Goal: Task Accomplishment & Management: Use online tool/utility

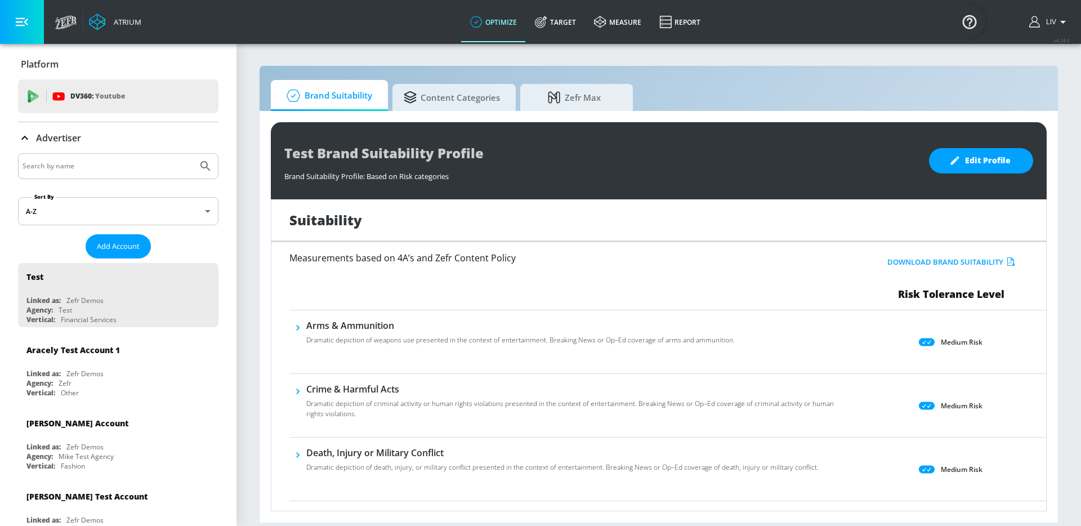
click at [78, 173] on div at bounding box center [118, 166] width 201 height 26
click at [79, 171] on input "Search by name" at bounding box center [108, 166] width 171 height 15
type input "kraft"
click at [193, 154] on button "Submit Search" at bounding box center [205, 166] width 25 height 25
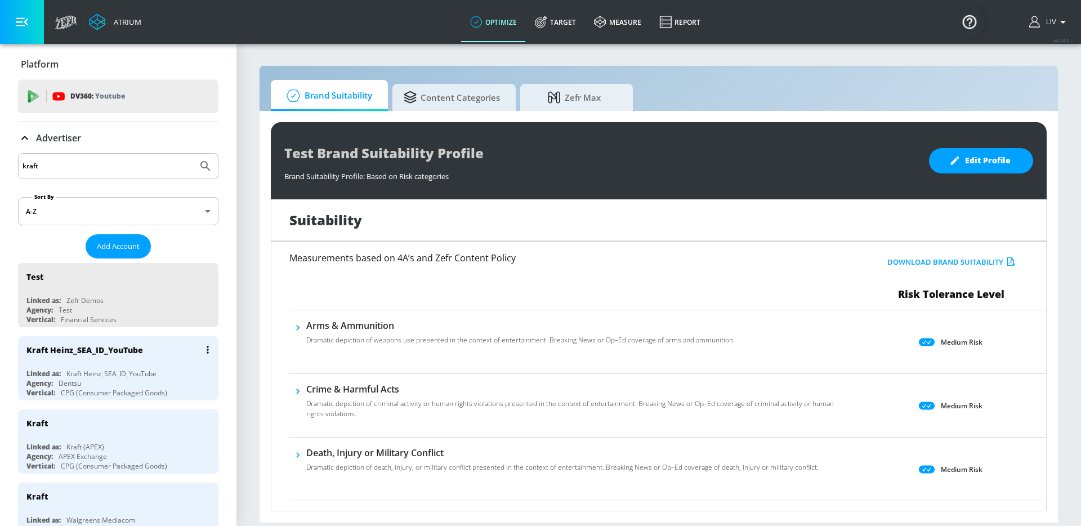
click at [114, 355] on div "Kraft Heinz_SEA_ID_YouTube" at bounding box center [84, 350] width 117 height 11
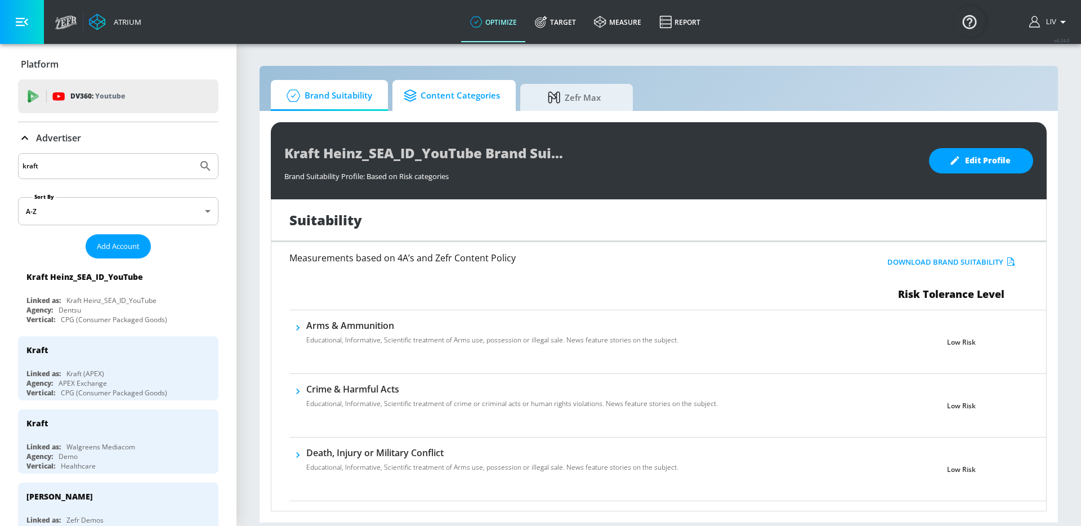
click at [476, 89] on span "Content Categories" at bounding box center [452, 95] width 96 height 27
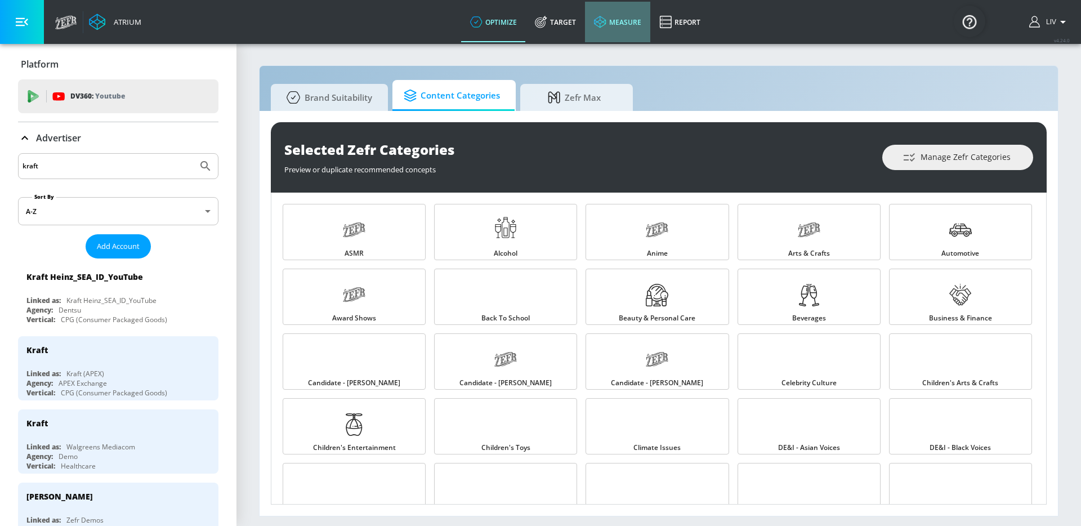
click at [585, 33] on link "measure" at bounding box center [617, 22] width 65 height 41
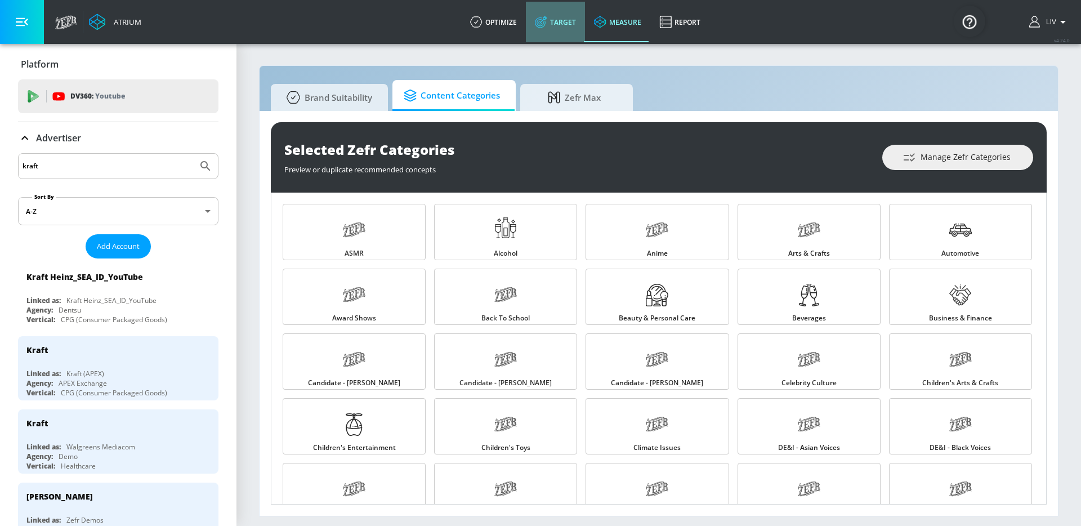
click at [554, 30] on link "Target" at bounding box center [555, 22] width 59 height 41
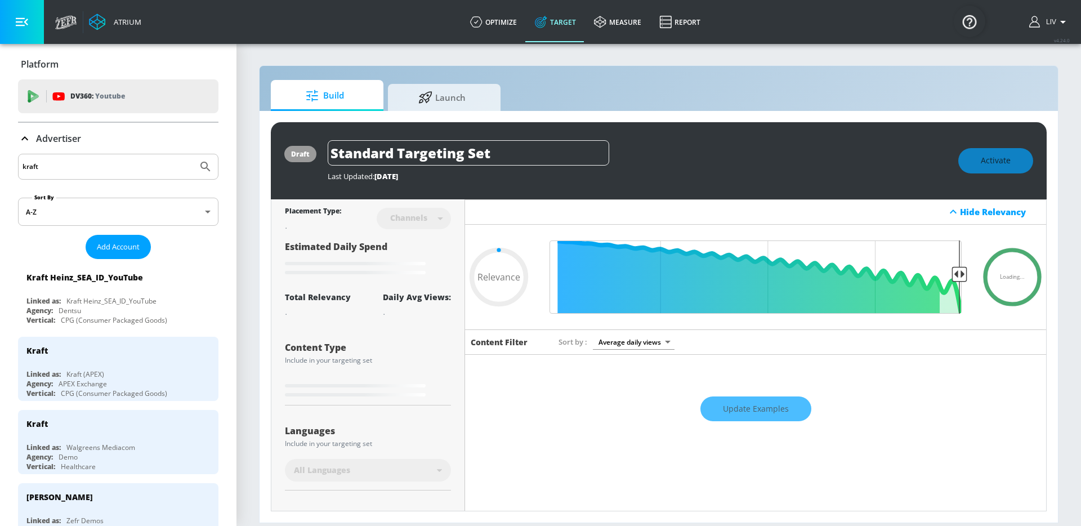
click at [487, 111] on div "draft Standard Targeting Set Last Updated: [DATE] Activate Placement Type: Chan…" at bounding box center [659, 317] width 799 height 412
type input "0.05"
click at [489, 105] on link "Launch" at bounding box center [444, 95] width 113 height 31
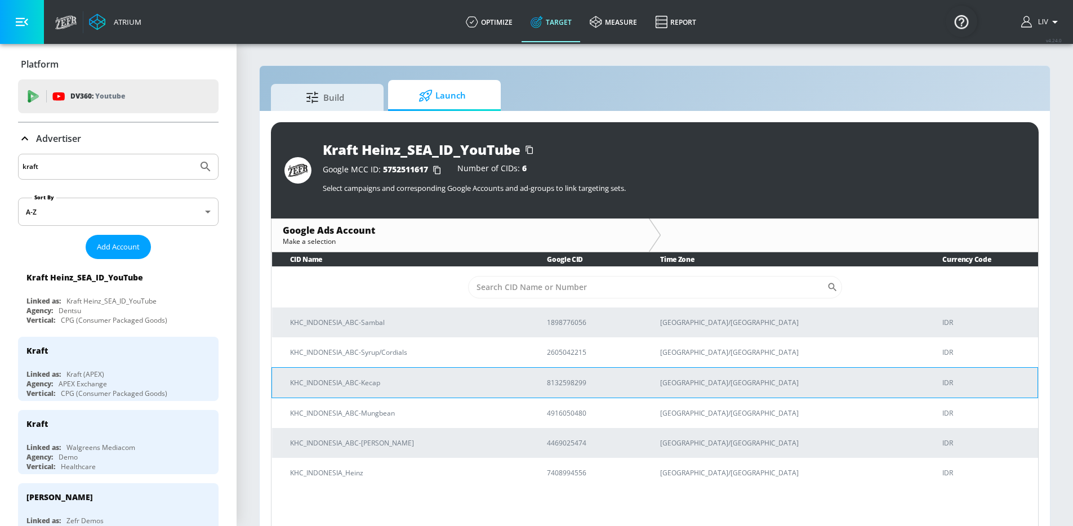
click at [420, 385] on p "KHC_INDONESIA_ABC-Kecap" at bounding box center [405, 383] width 230 height 12
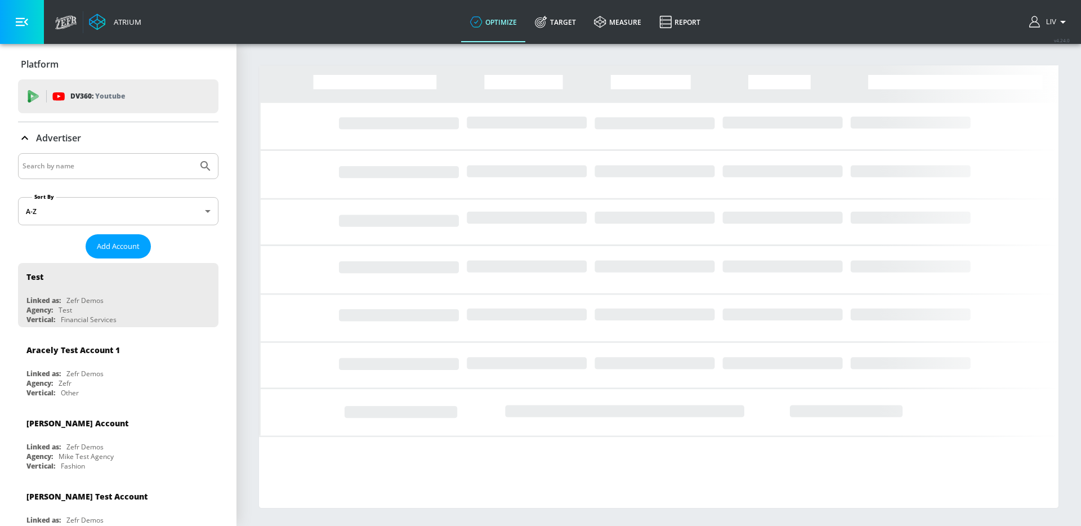
click at [96, 174] on div at bounding box center [118, 166] width 201 height 26
click at [97, 170] on input "Search by name" at bounding box center [108, 166] width 171 height 15
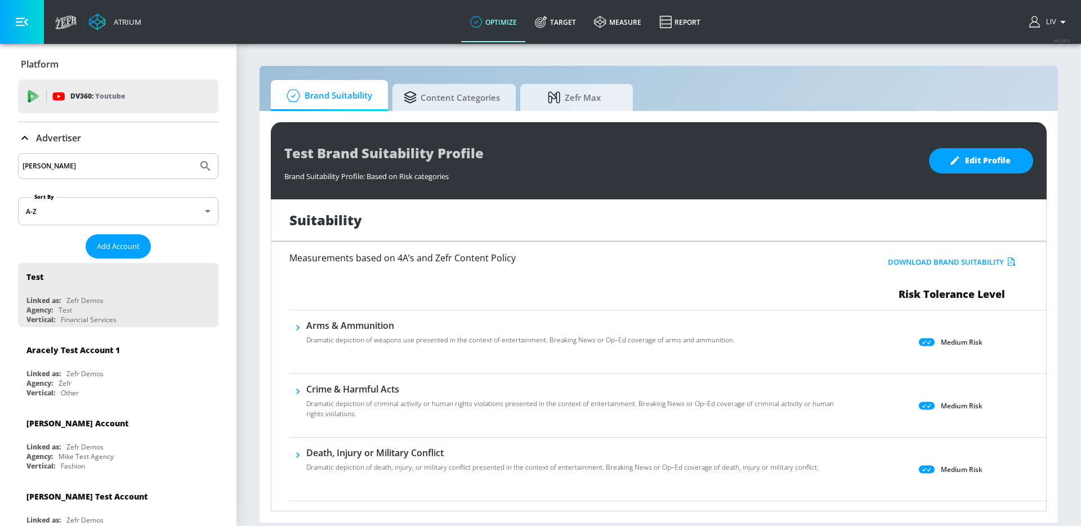
type input "kraft heinz"
click at [193, 154] on button "Submit Search" at bounding box center [205, 166] width 25 height 25
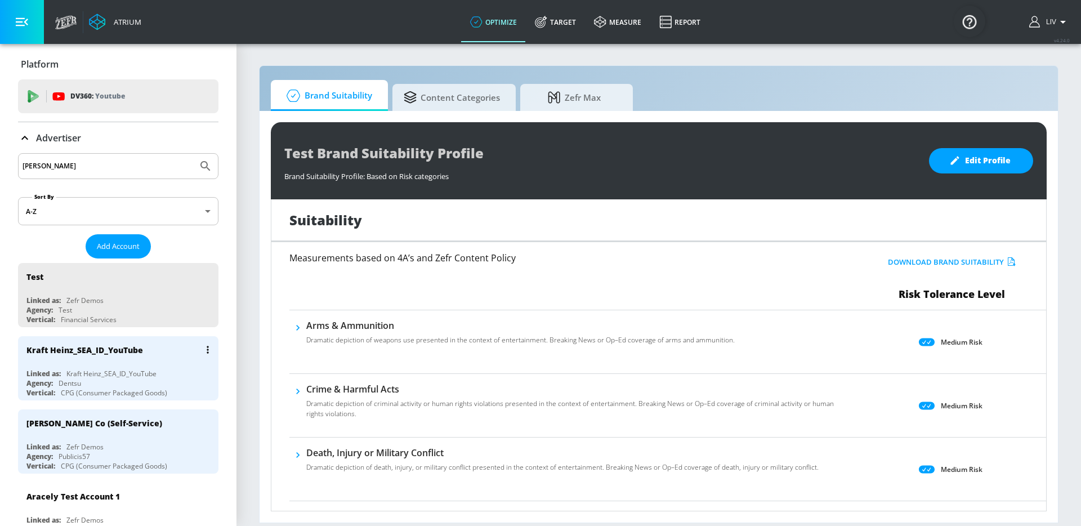
click at [107, 364] on div "Kraft Heinz_SEA_ID_YouTube Linked as: Kraft Heinz_SEA_ID_YouTube Agency: Dentsu…" at bounding box center [118, 368] width 201 height 64
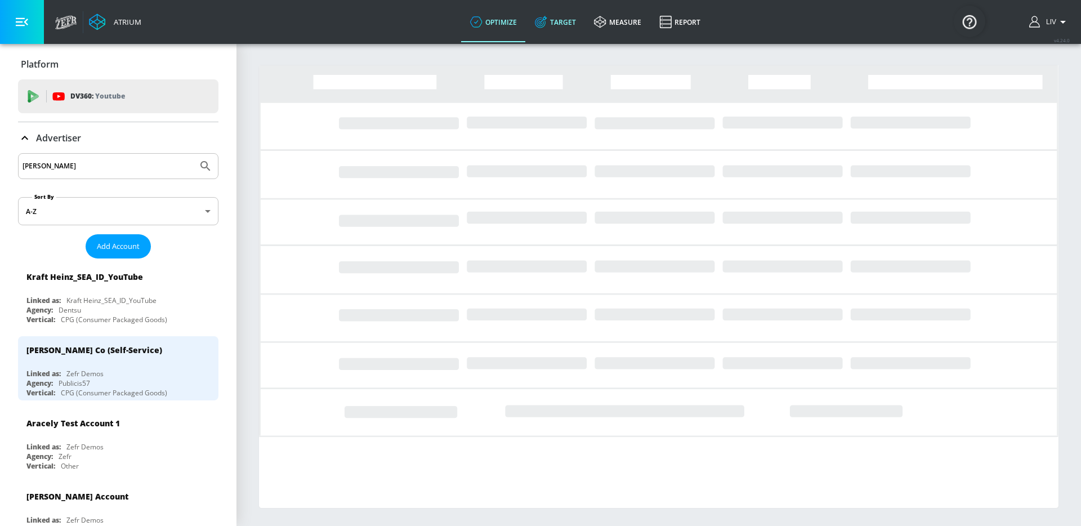
click at [569, 18] on link "Target" at bounding box center [555, 22] width 59 height 41
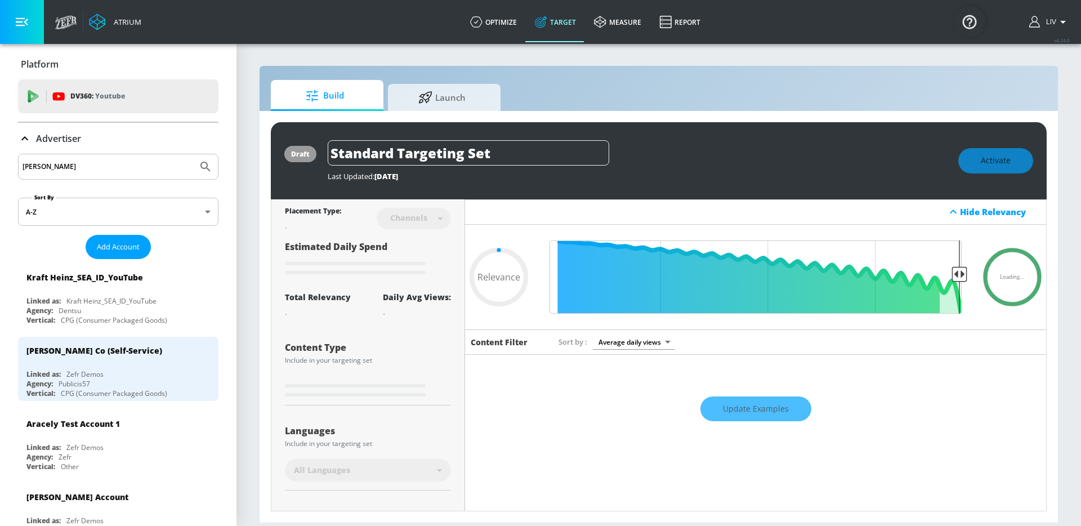
type input "0.05"
click at [428, 87] on span "Launch" at bounding box center [442, 95] width 86 height 27
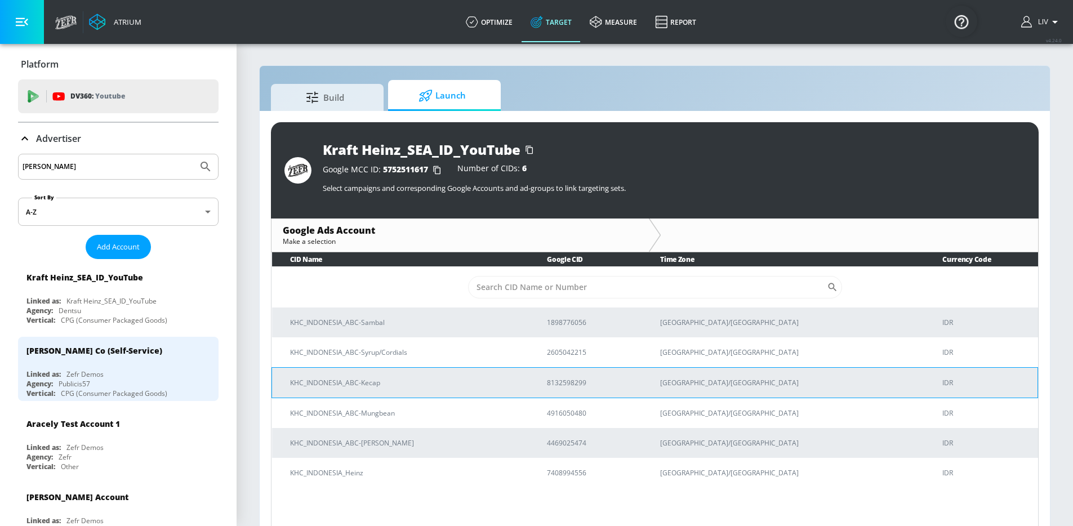
click at [448, 392] on td "KHC_INDONESIA_ABC-Kecap" at bounding box center [400, 382] width 257 height 30
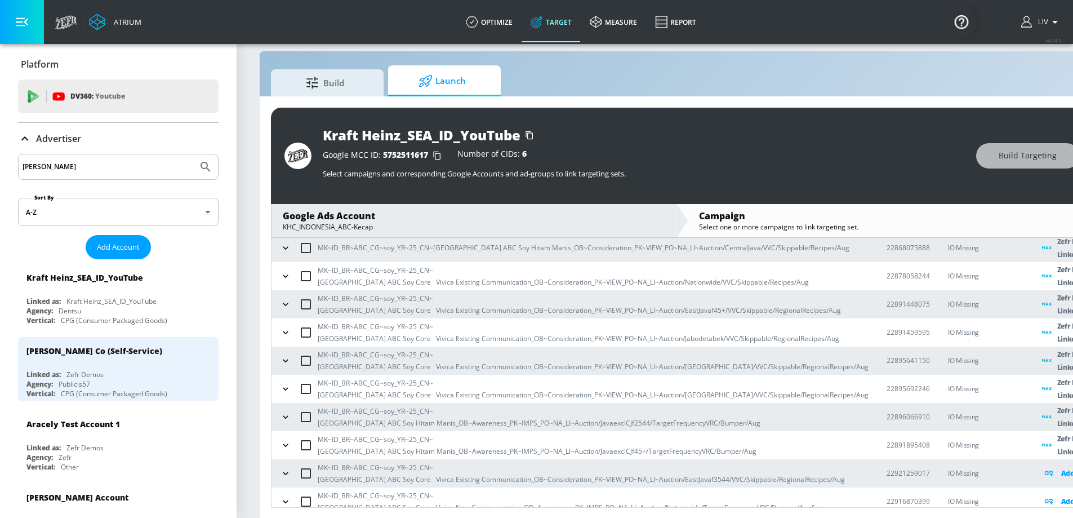
scroll to position [22, 0]
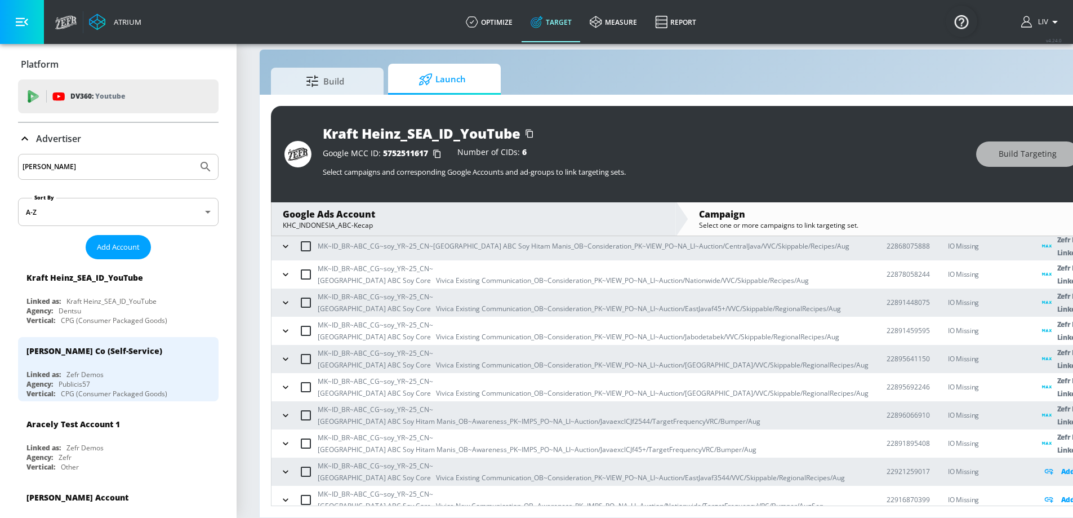
click at [283, 469] on icon "button" at bounding box center [285, 471] width 11 height 11
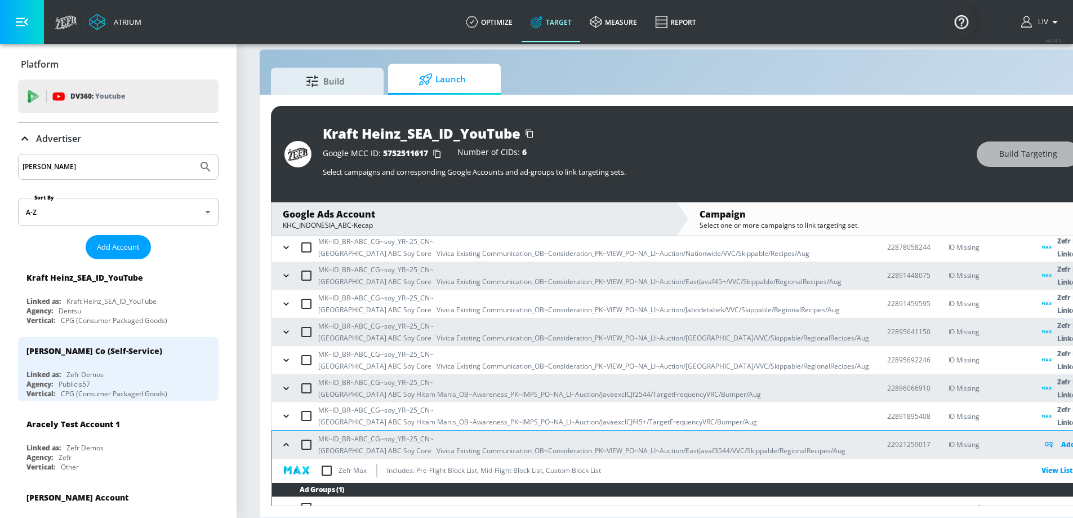
scroll to position [216, 0]
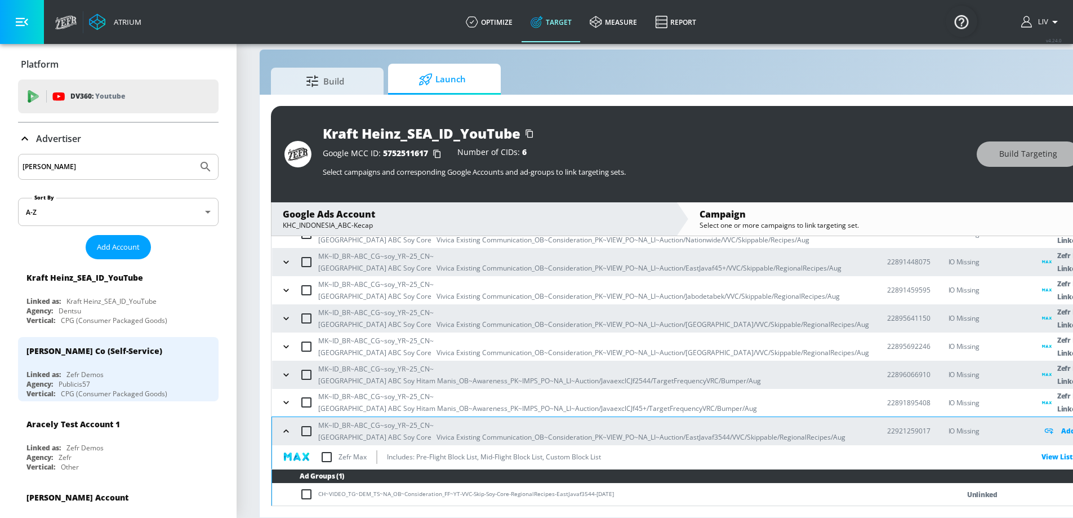
click at [332, 454] on input "checkbox" at bounding box center [327, 457] width 24 height 24
checkbox input "true"
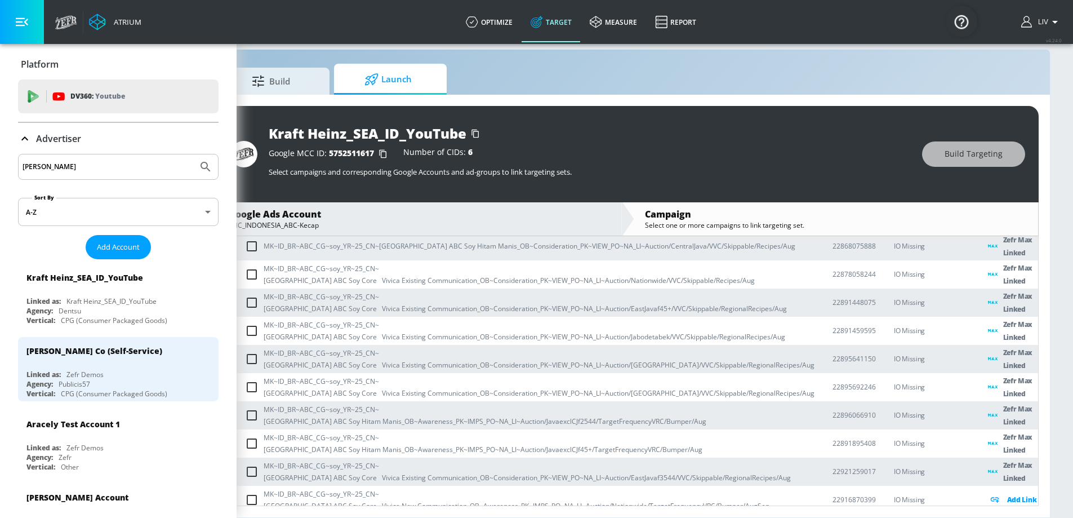
scroll to position [25, 0]
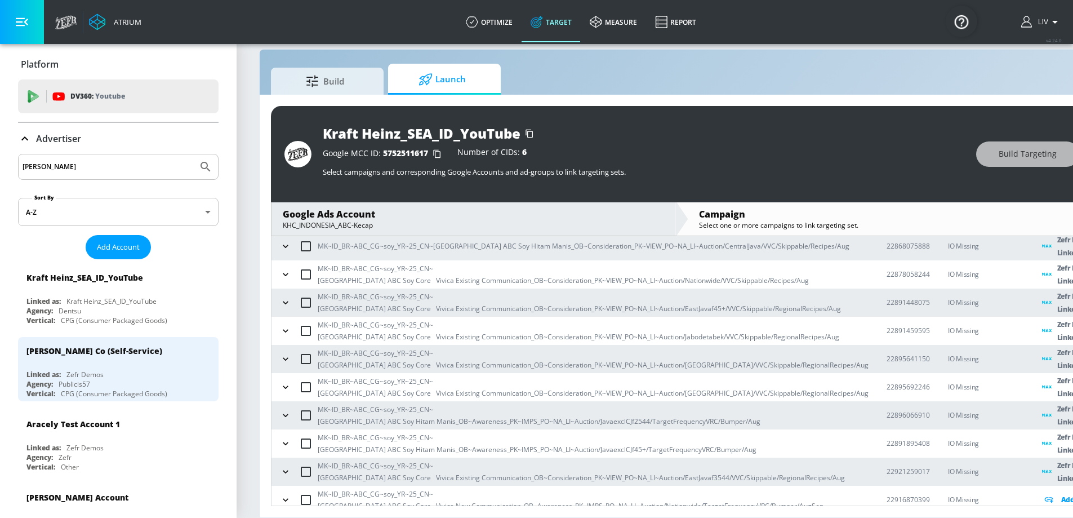
click at [280, 494] on icon "button" at bounding box center [285, 499] width 11 height 11
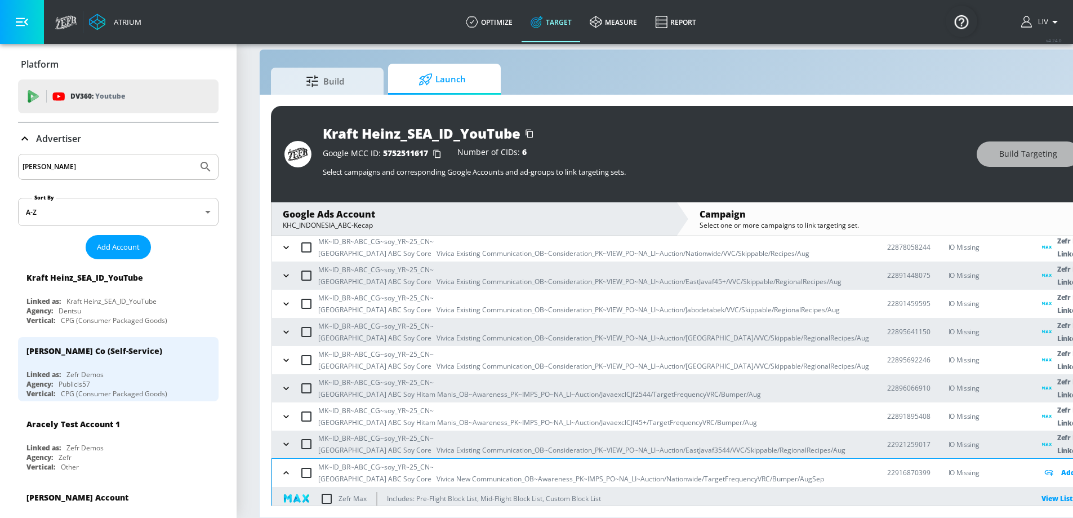
scroll to position [236, 0]
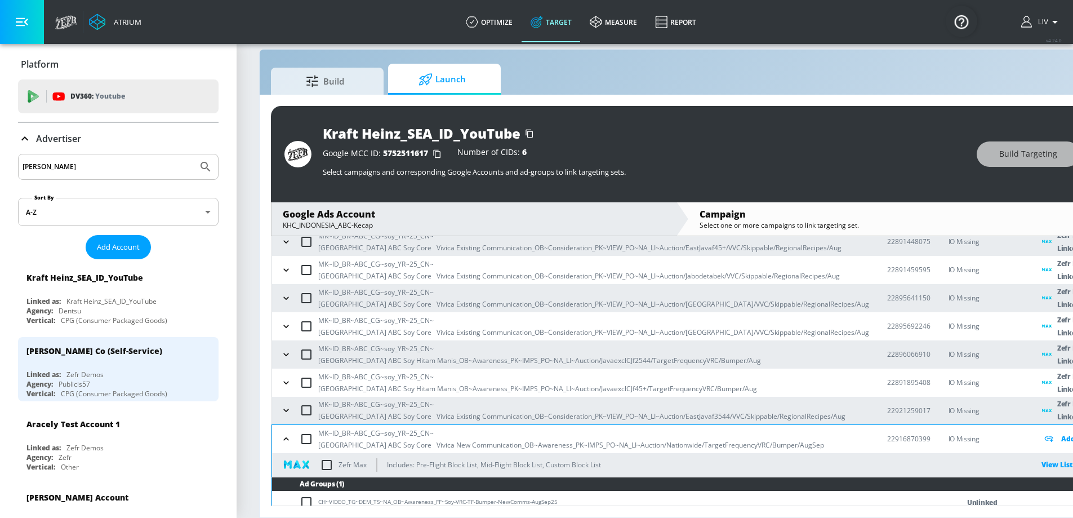
click at [330, 453] on input "checkbox" at bounding box center [327, 465] width 24 height 24
checkbox input "true"
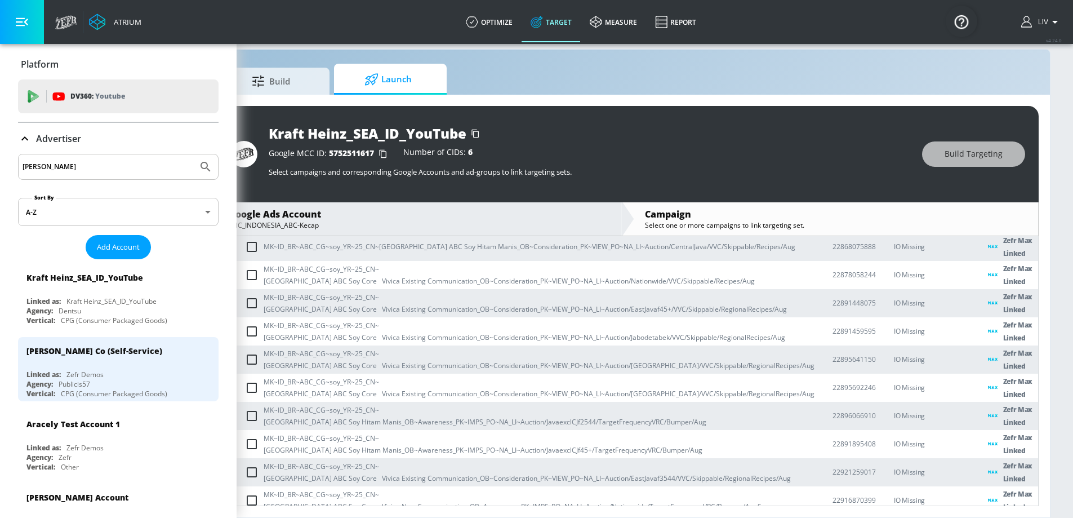
scroll to position [175, 0]
